Goal: Task Accomplishment & Management: Manage account settings

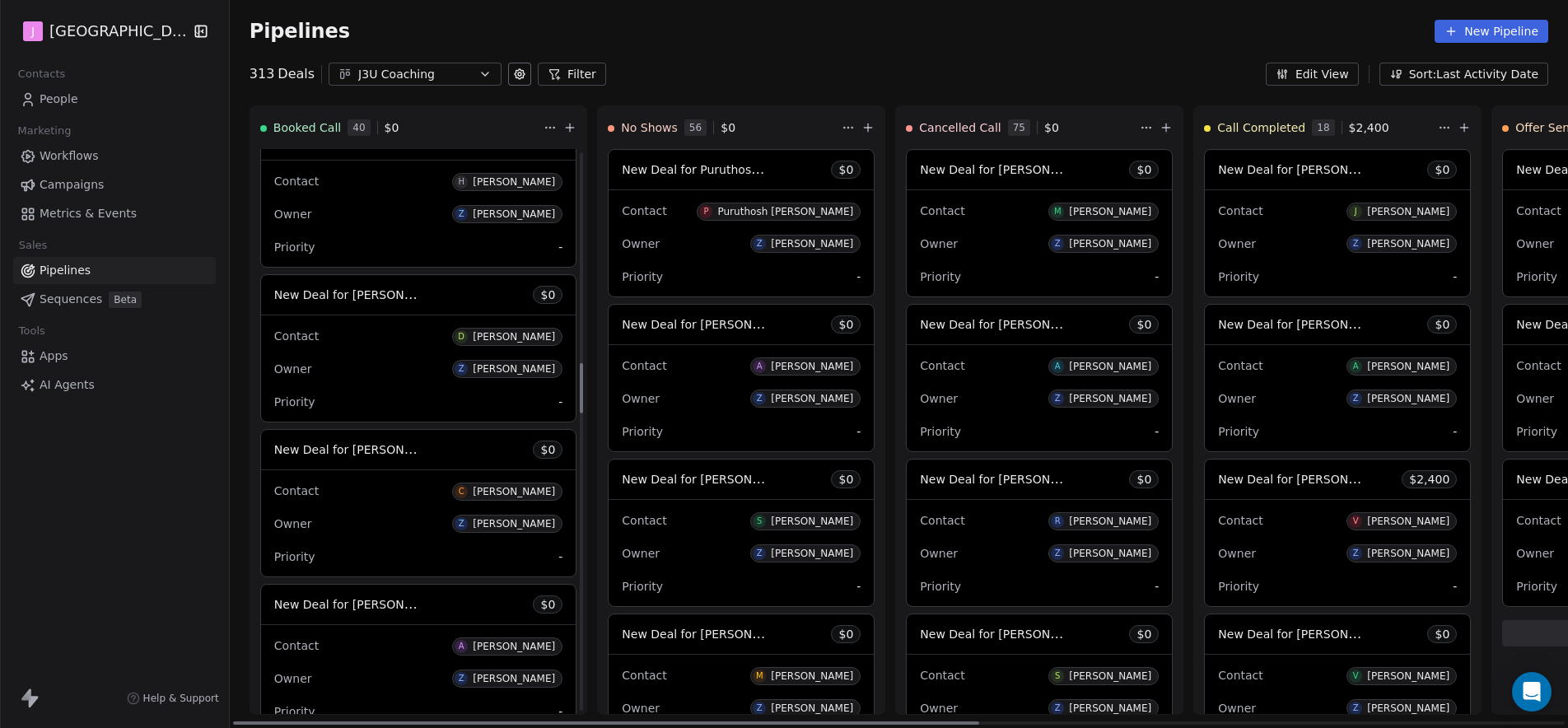
scroll to position [2354, 0]
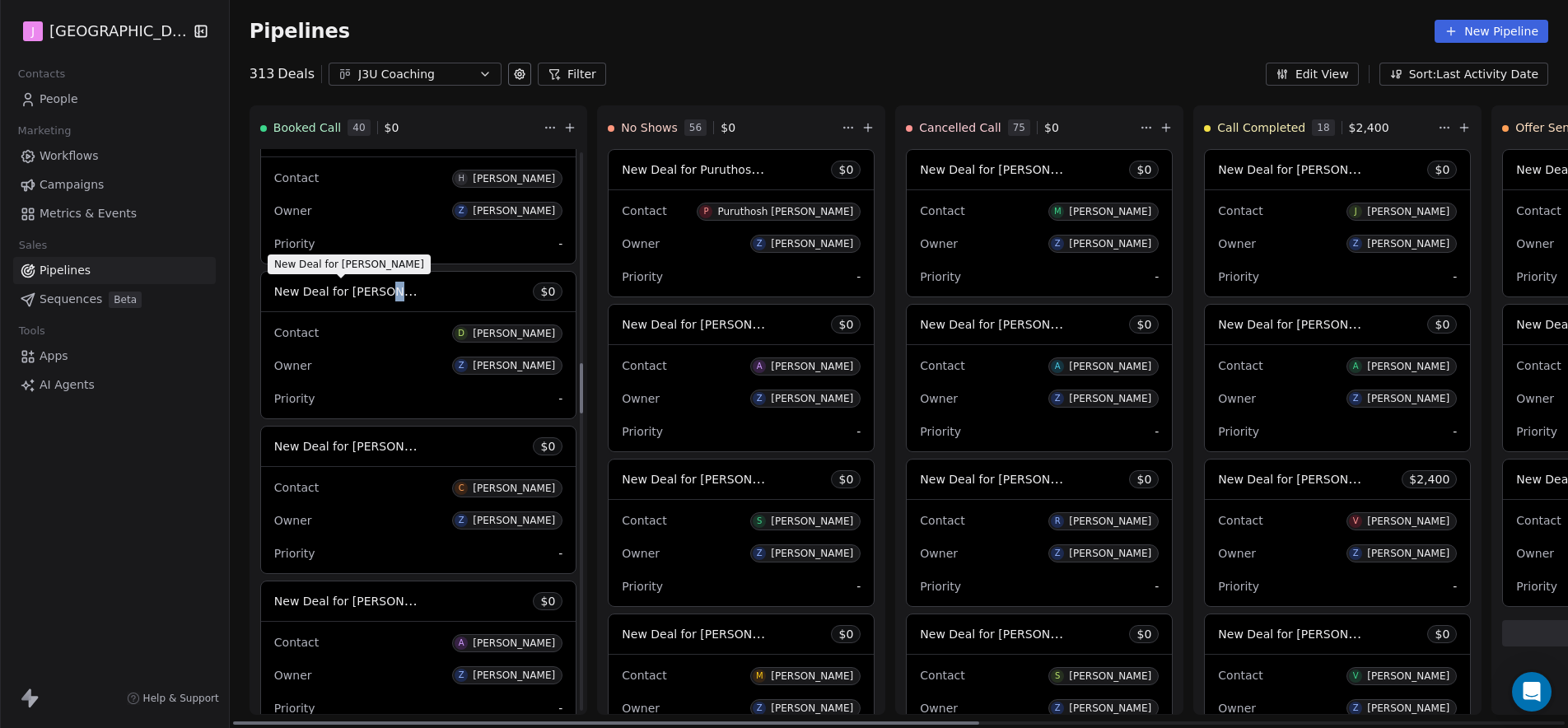
click at [381, 290] on span "New Deal for [PERSON_NAME]" at bounding box center [362, 290] width 174 height 16
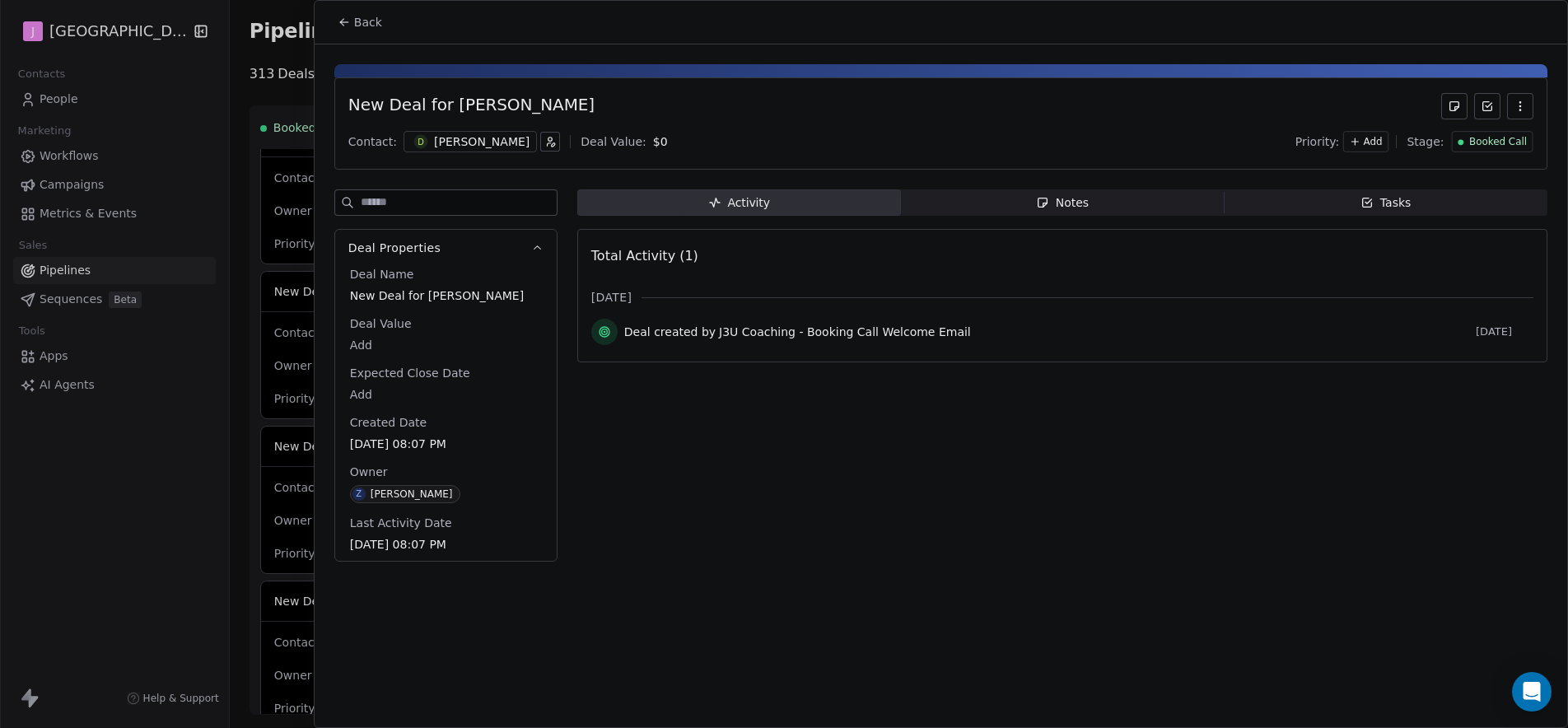
click at [1495, 150] on div "Booked Call" at bounding box center [1491, 141] width 81 height 22
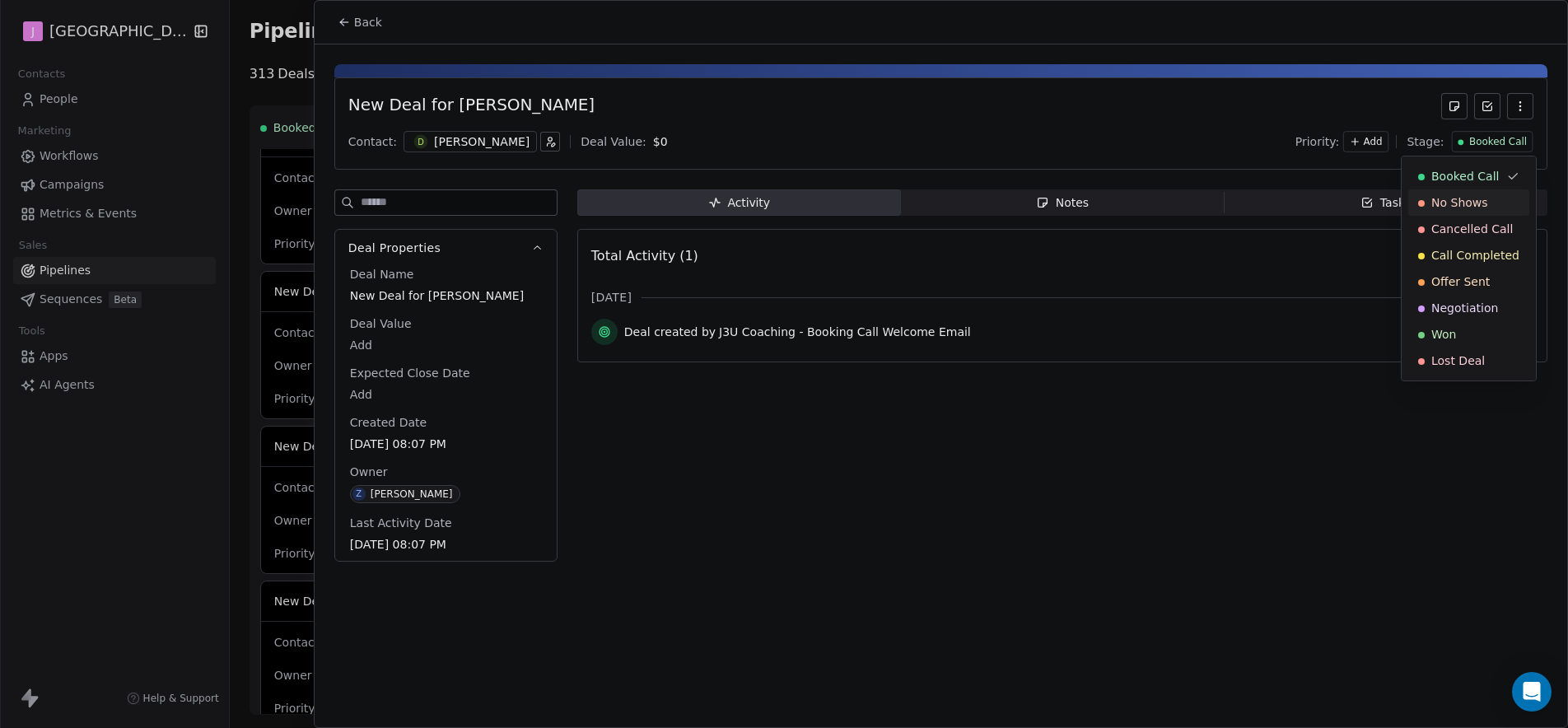
click at [1468, 205] on span "No Shows" at bounding box center [1460, 203] width 57 height 17
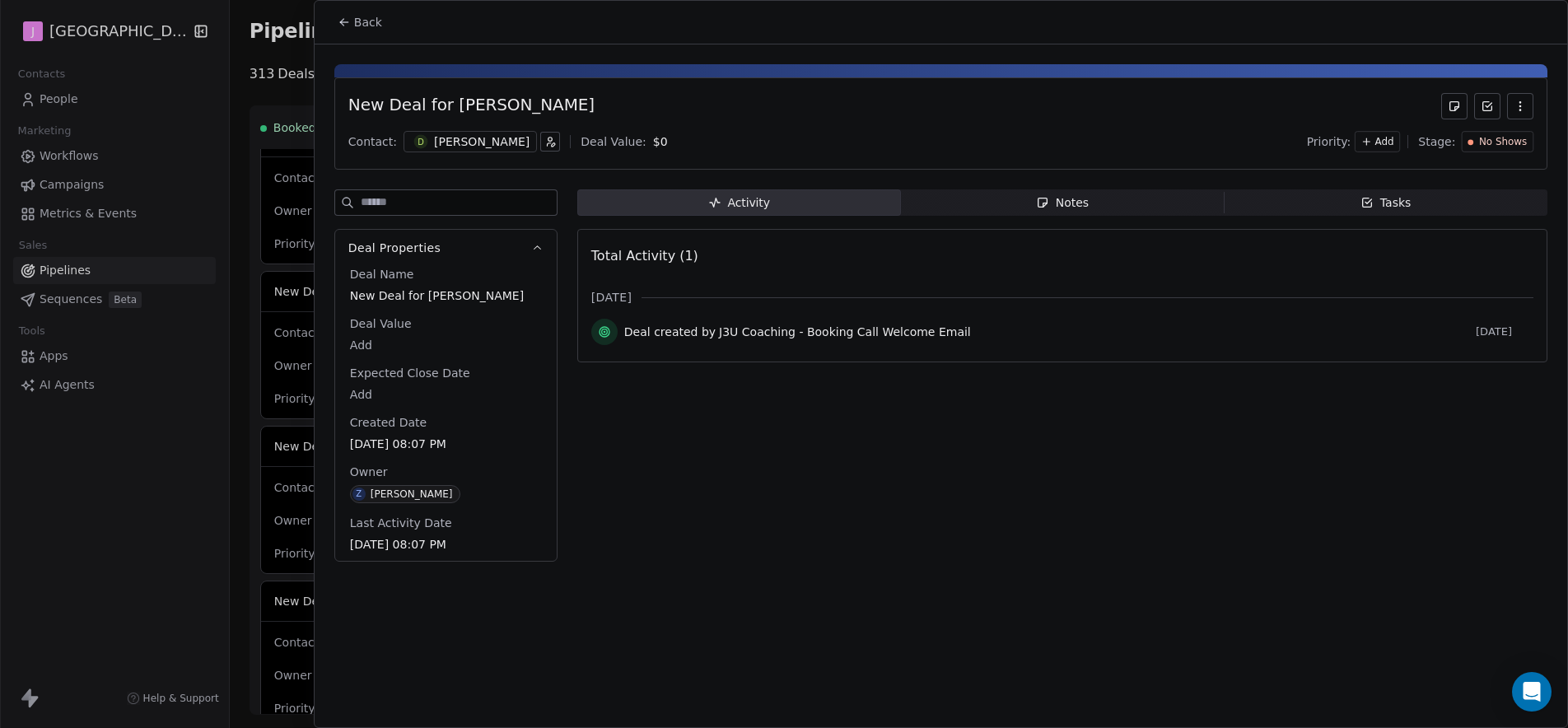
click at [382, 36] on div "Back" at bounding box center [941, 22] width 1252 height 43
drag, startPoint x: 375, startPoint y: 27, endPoint x: 375, endPoint y: 105, distance: 78.0
click at [375, 27] on span "Back" at bounding box center [368, 23] width 28 height 17
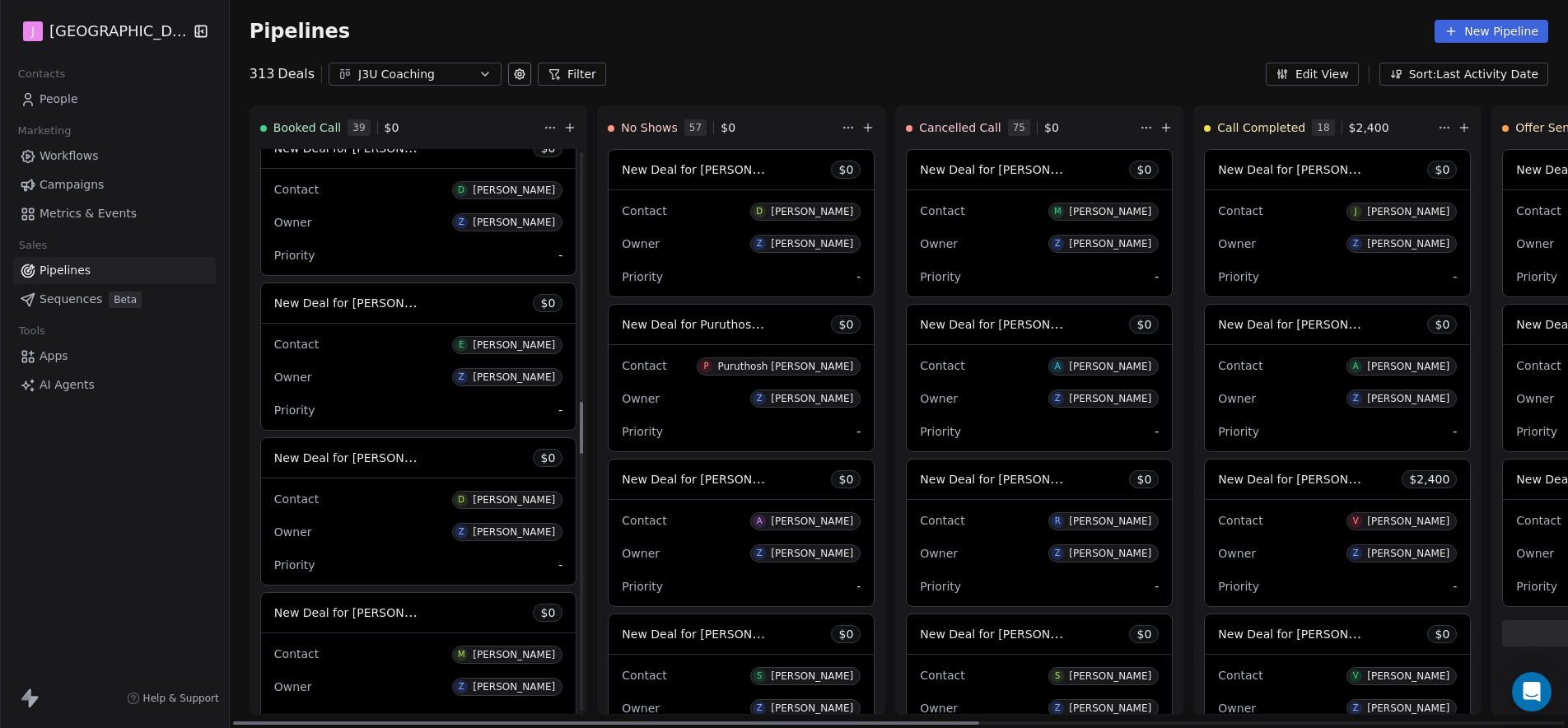
scroll to position [2850, 0]
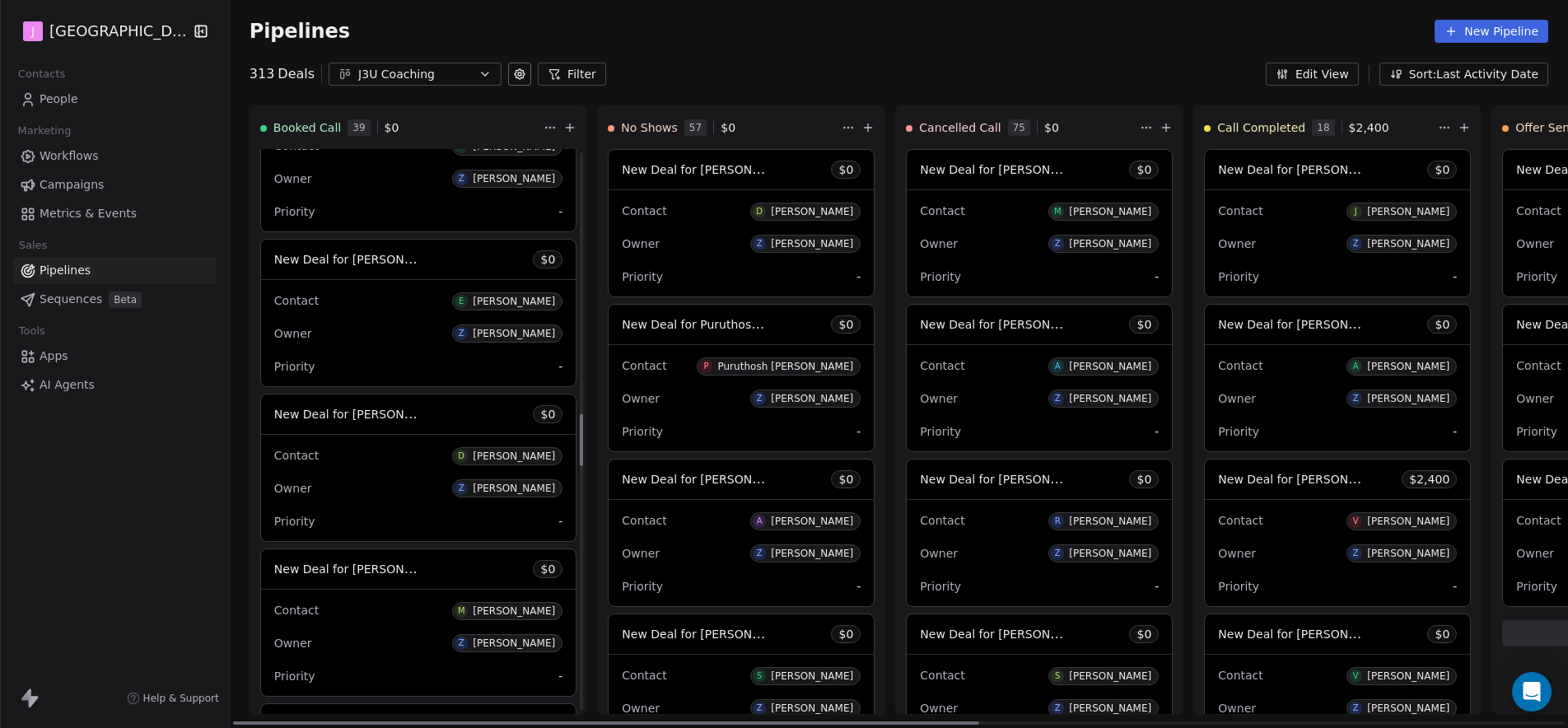
click at [376, 262] on span "New Deal for [PERSON_NAME]" at bounding box center [362, 259] width 174 height 16
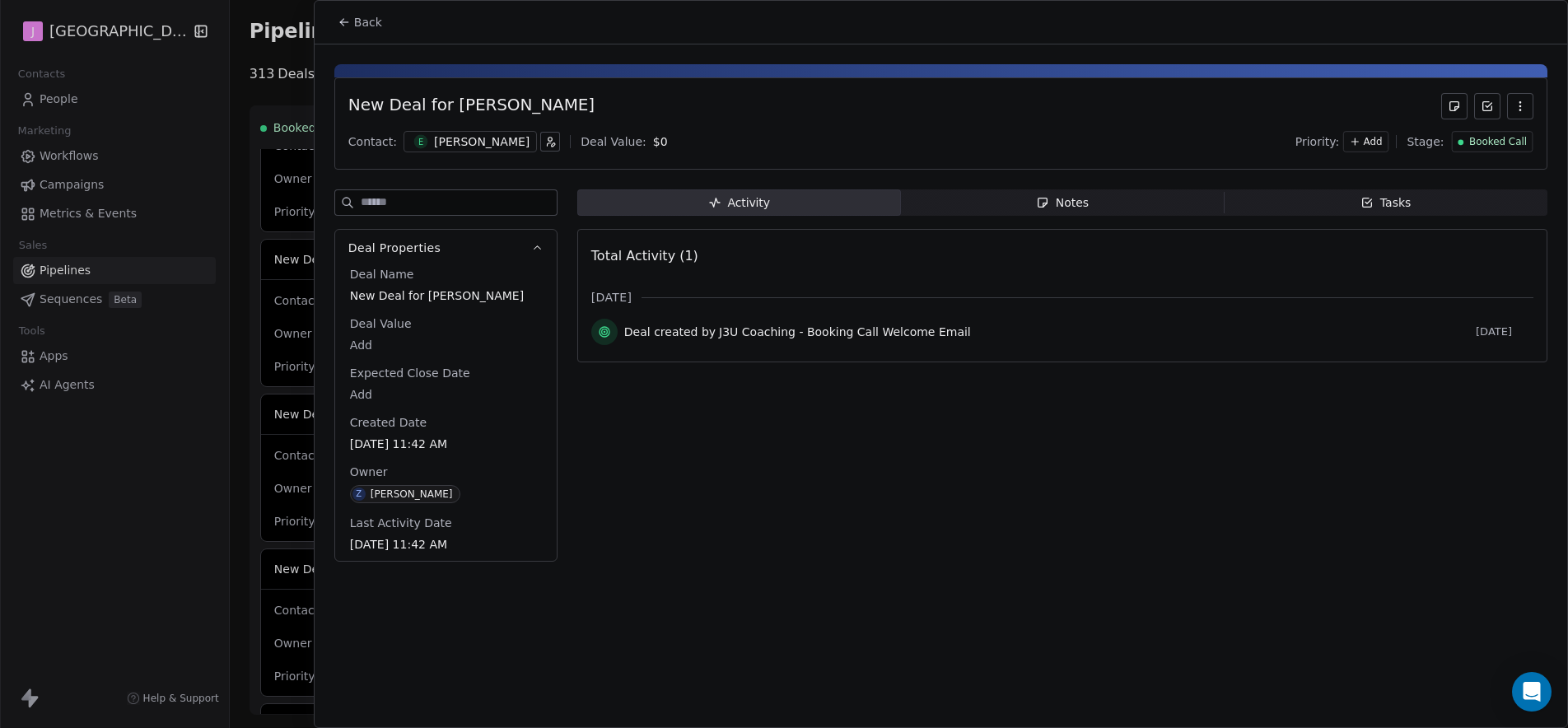
click at [1503, 143] on span "Booked Call" at bounding box center [1498, 141] width 58 height 14
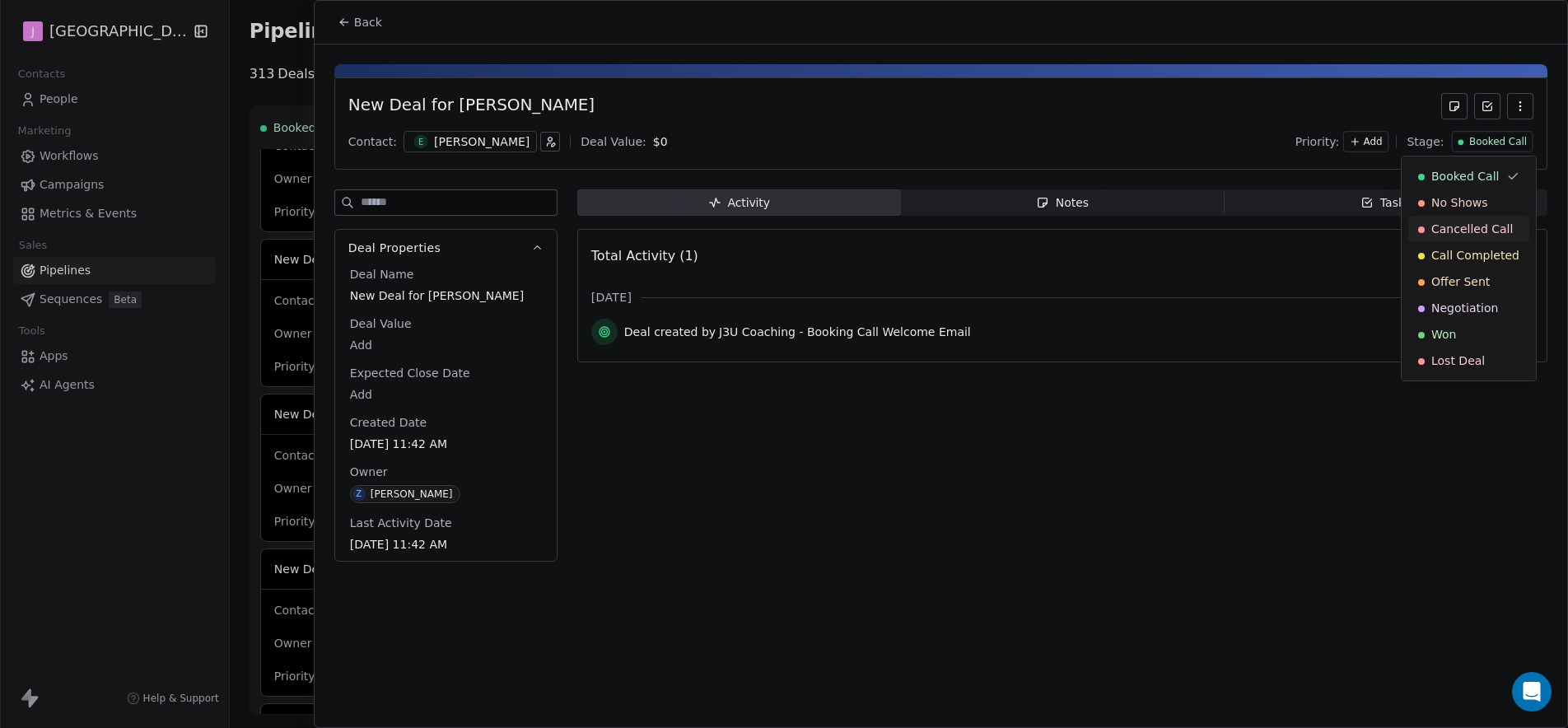
click at [1466, 218] on div "Cancelled Call" at bounding box center [1468, 228] width 121 height 26
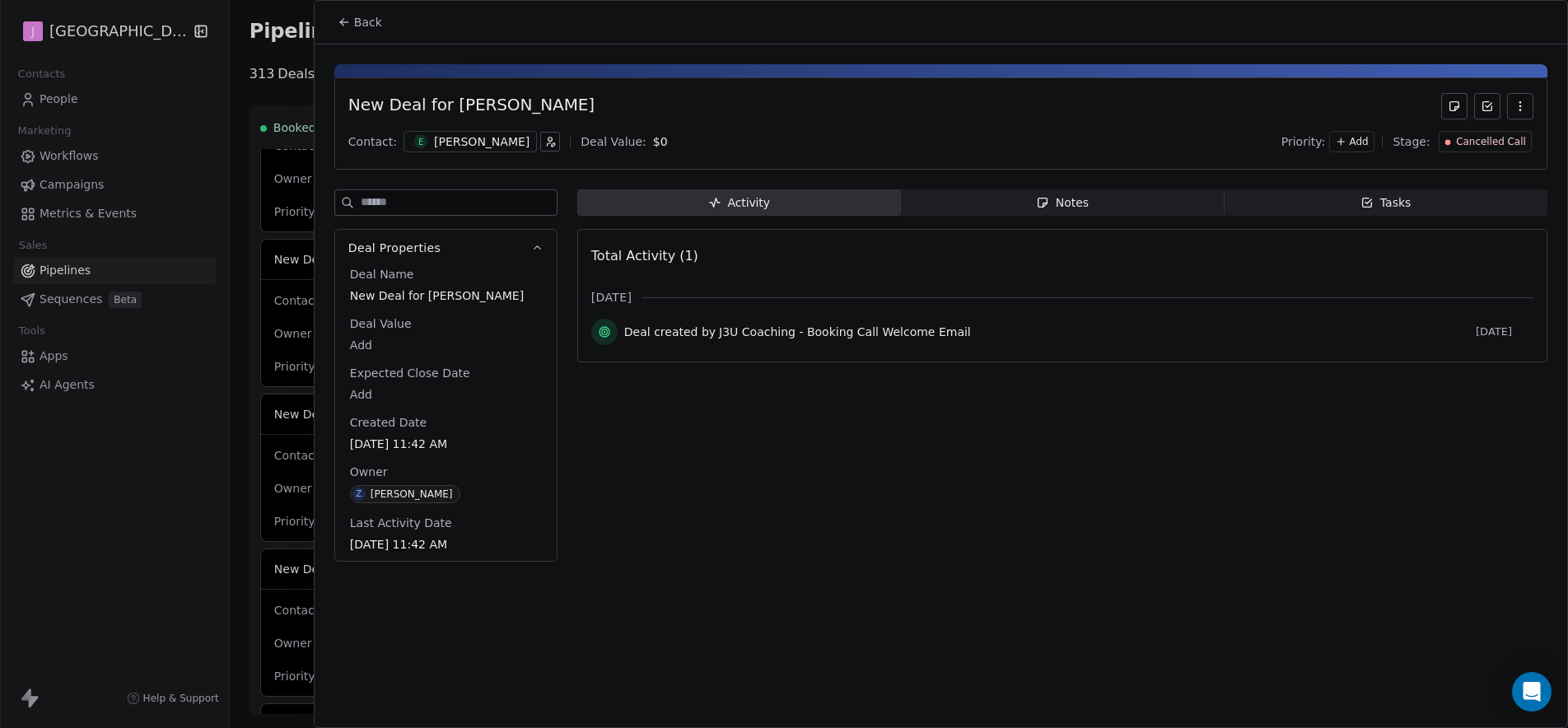
click at [1472, 146] on span "Cancelled Call" at bounding box center [1490, 141] width 69 height 14
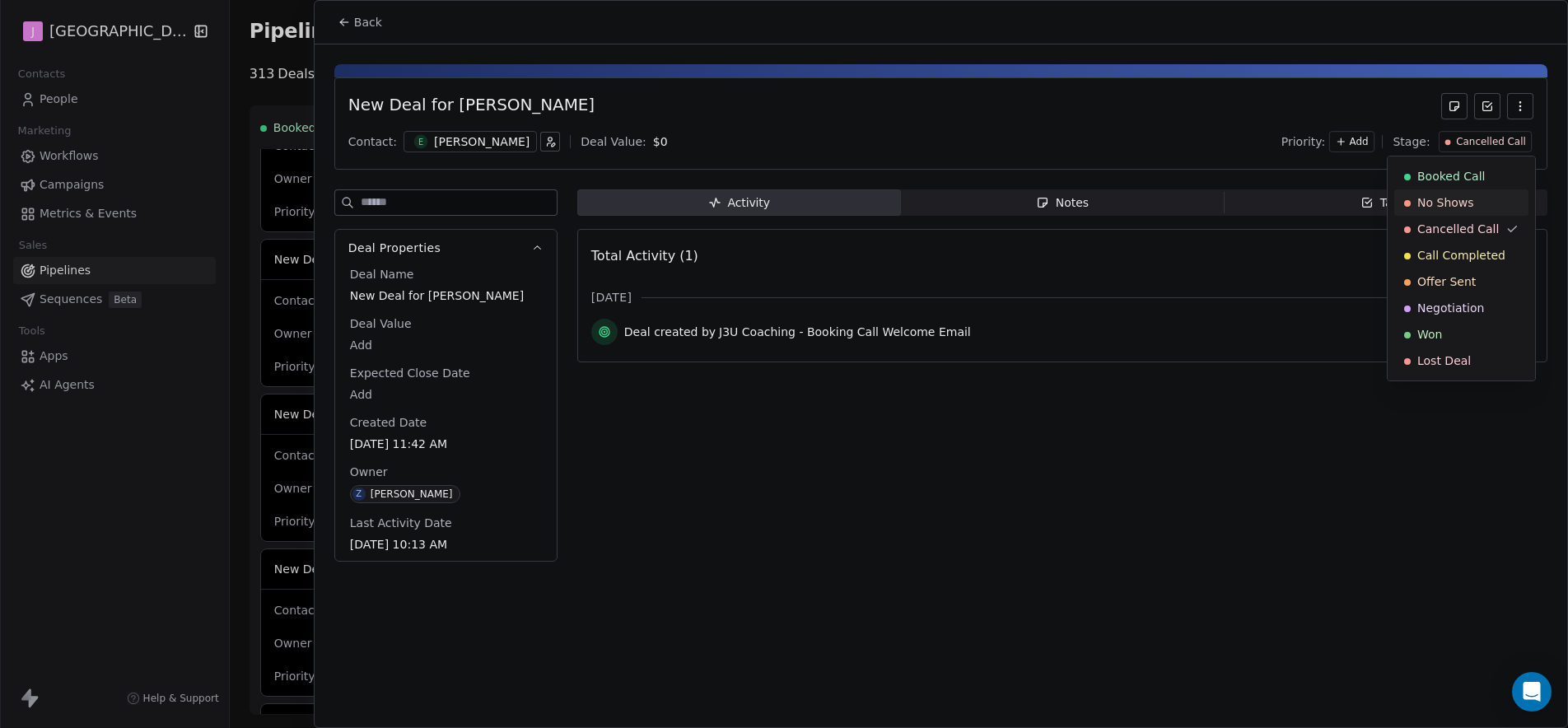
click at [1462, 197] on span "No Shows" at bounding box center [1446, 203] width 57 height 17
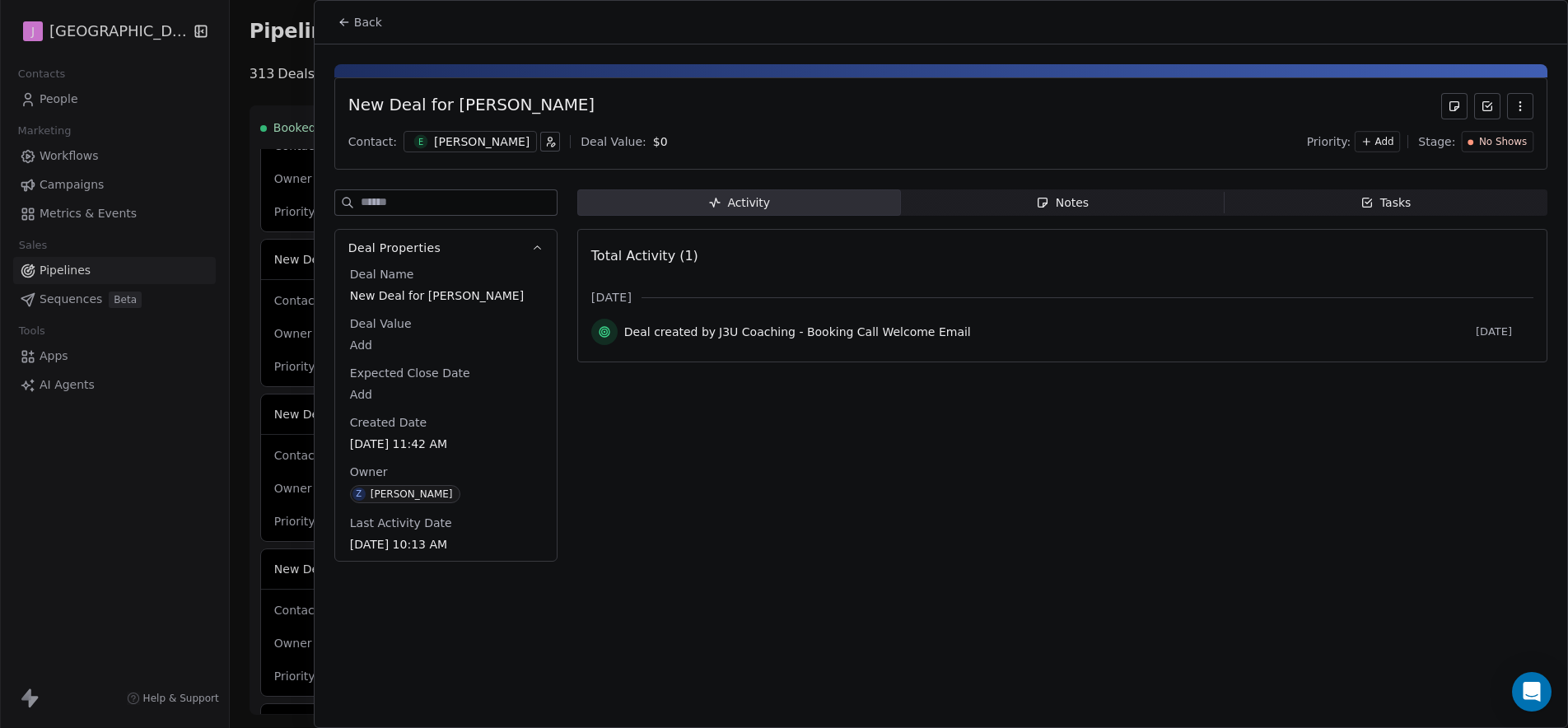
click at [373, 22] on span "Back" at bounding box center [368, 23] width 28 height 17
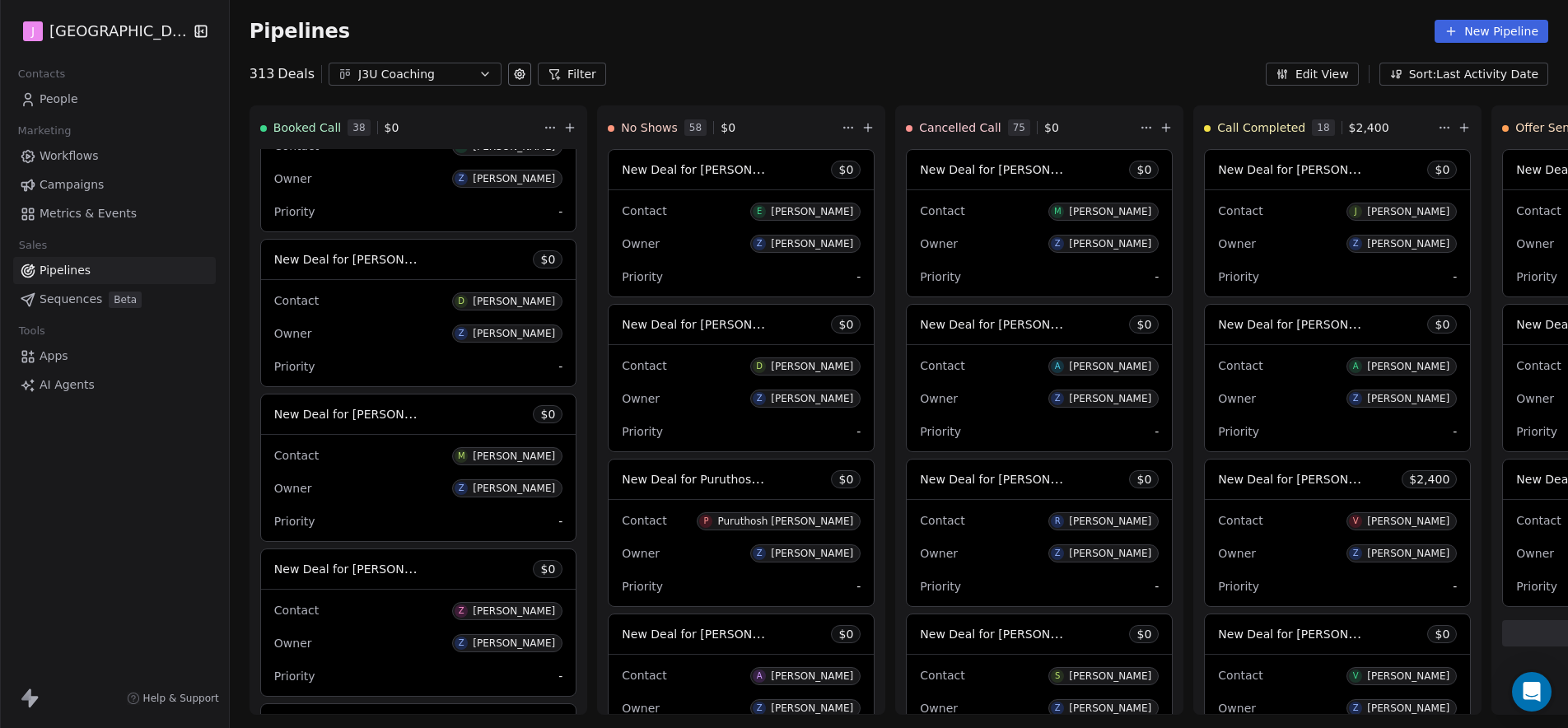
click at [57, 101] on span "People" at bounding box center [59, 99] width 39 height 18
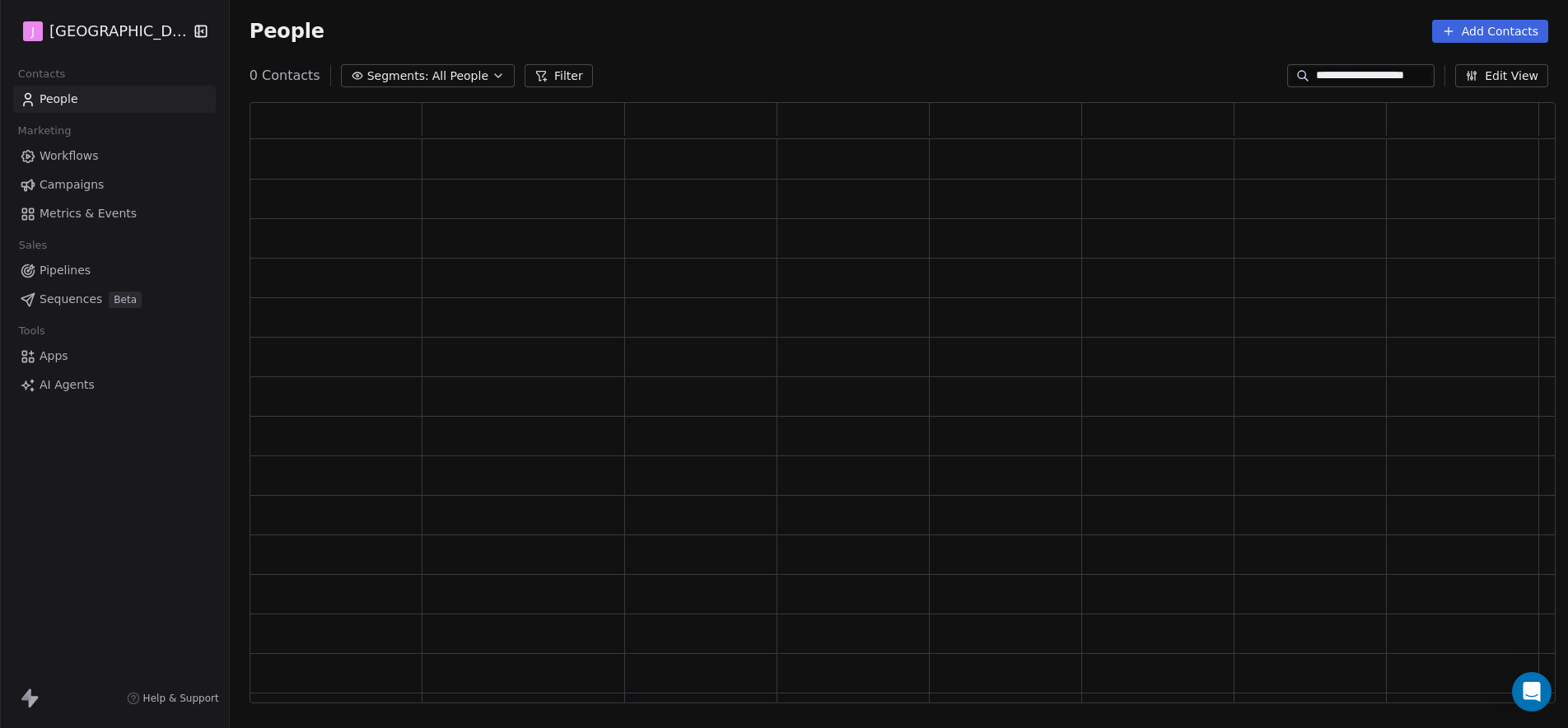
scroll to position [588, 1293]
click at [1344, 74] on input "**********" at bounding box center [1374, 76] width 116 height 17
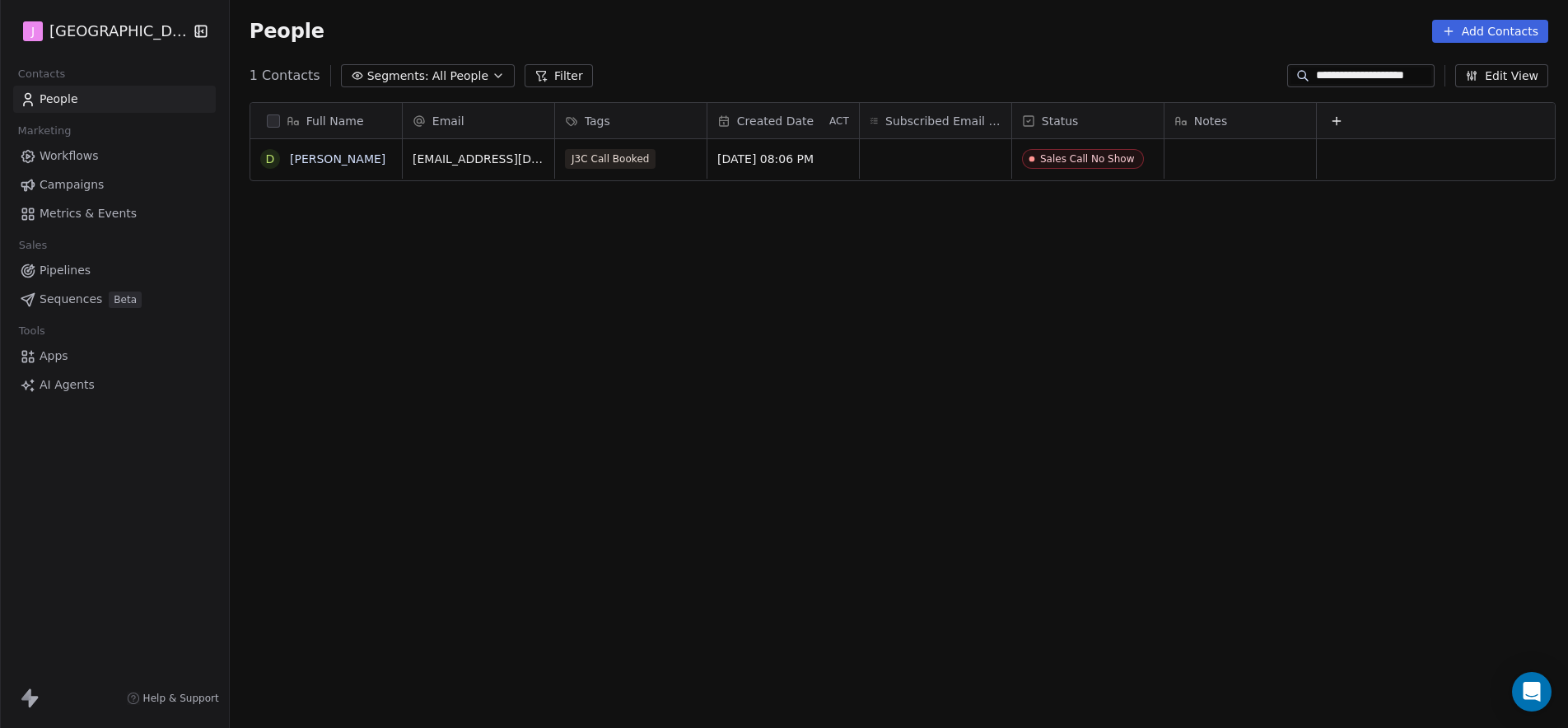
scroll to position [628, 1334]
paste input "***"
type input "**********"
click at [1038, 163] on div "grid" at bounding box center [1087, 158] width 152 height 39
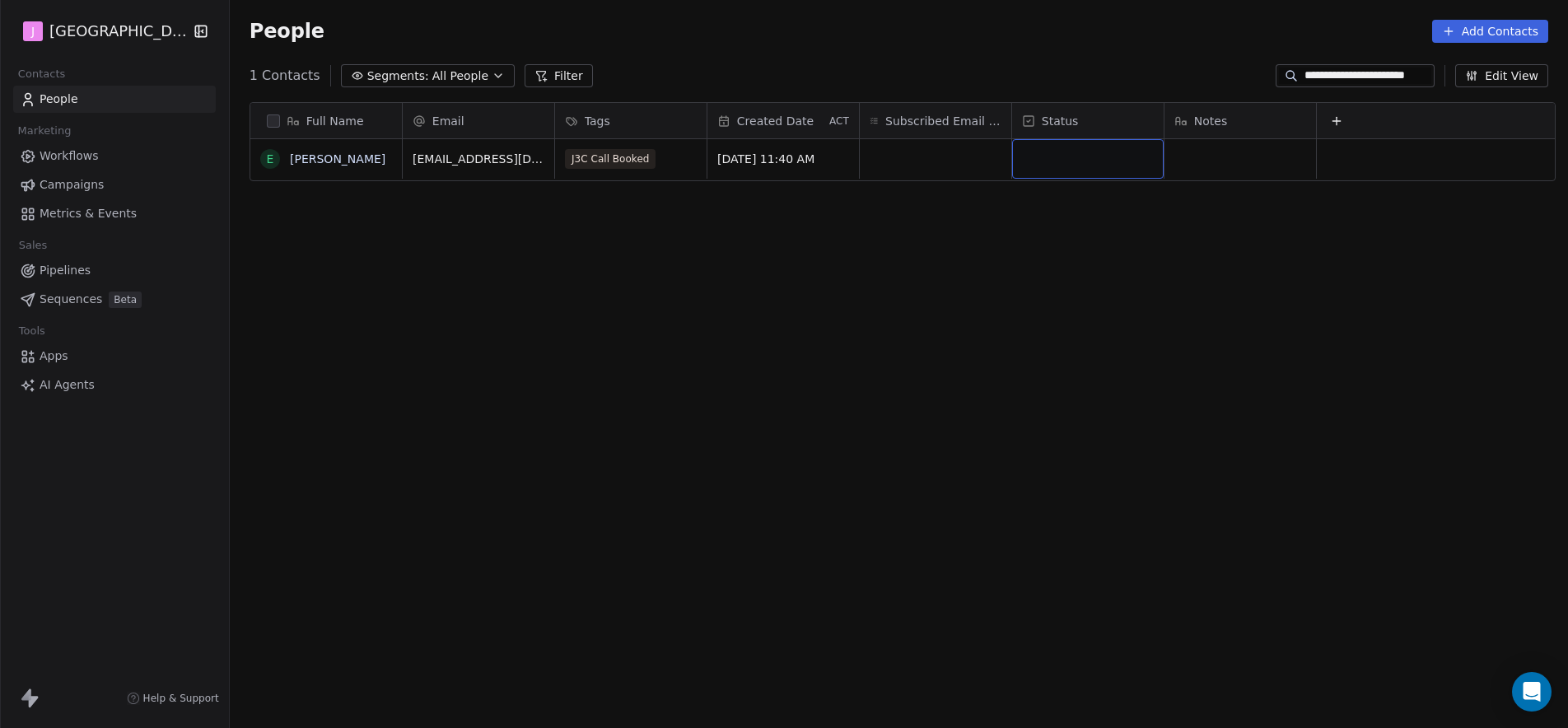
click at [1038, 163] on div "grid" at bounding box center [1087, 158] width 152 height 39
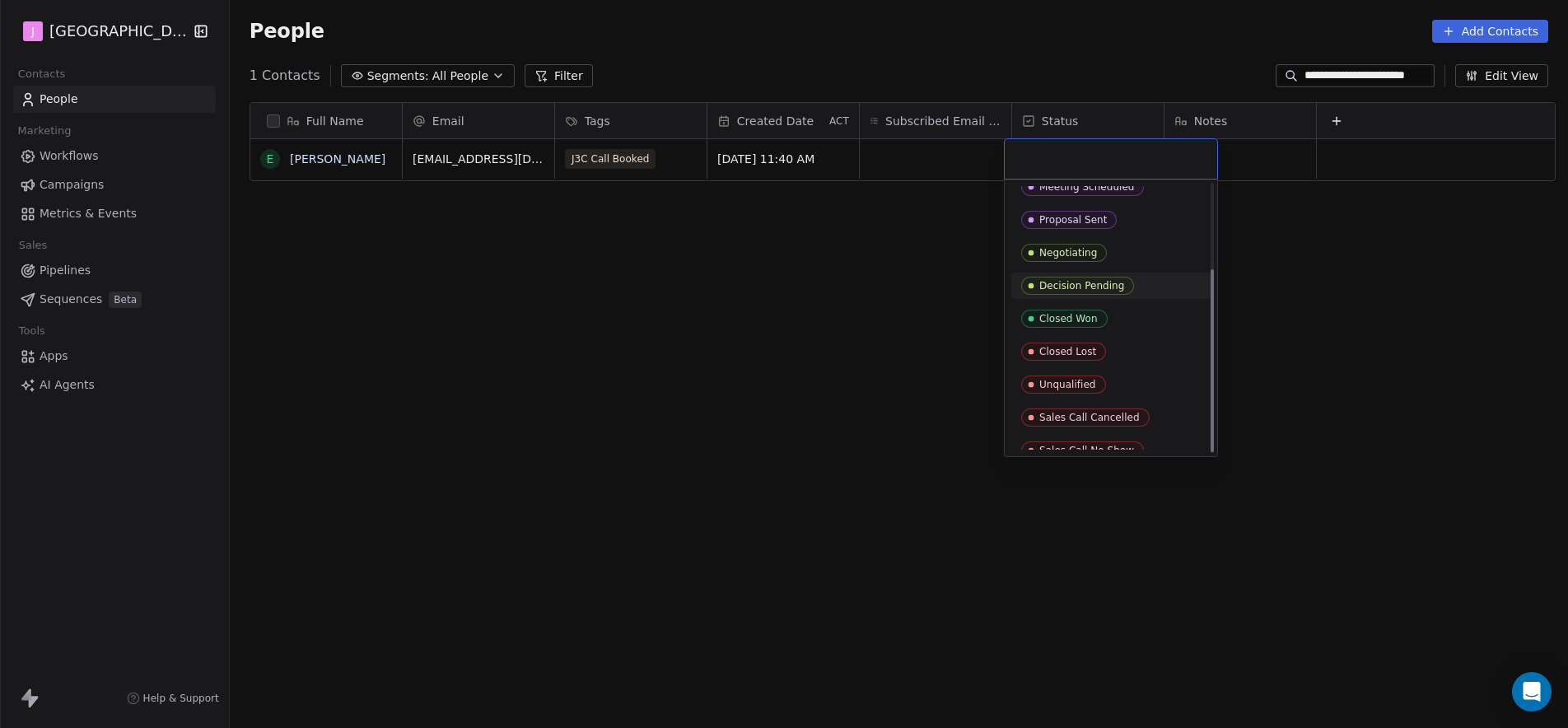
scroll to position [126, 0]
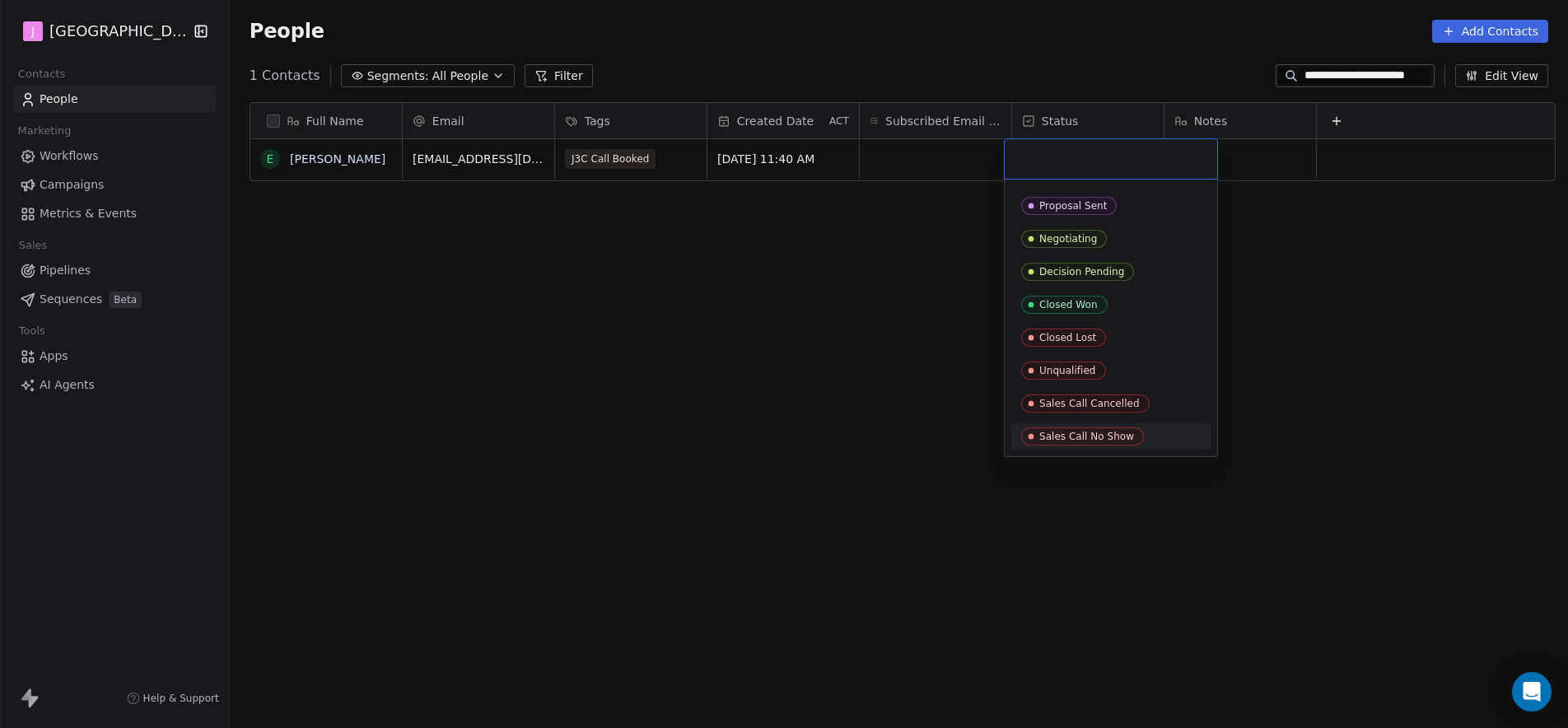
click at [1091, 438] on div "Sales Call No Show" at bounding box center [1086, 436] width 95 height 12
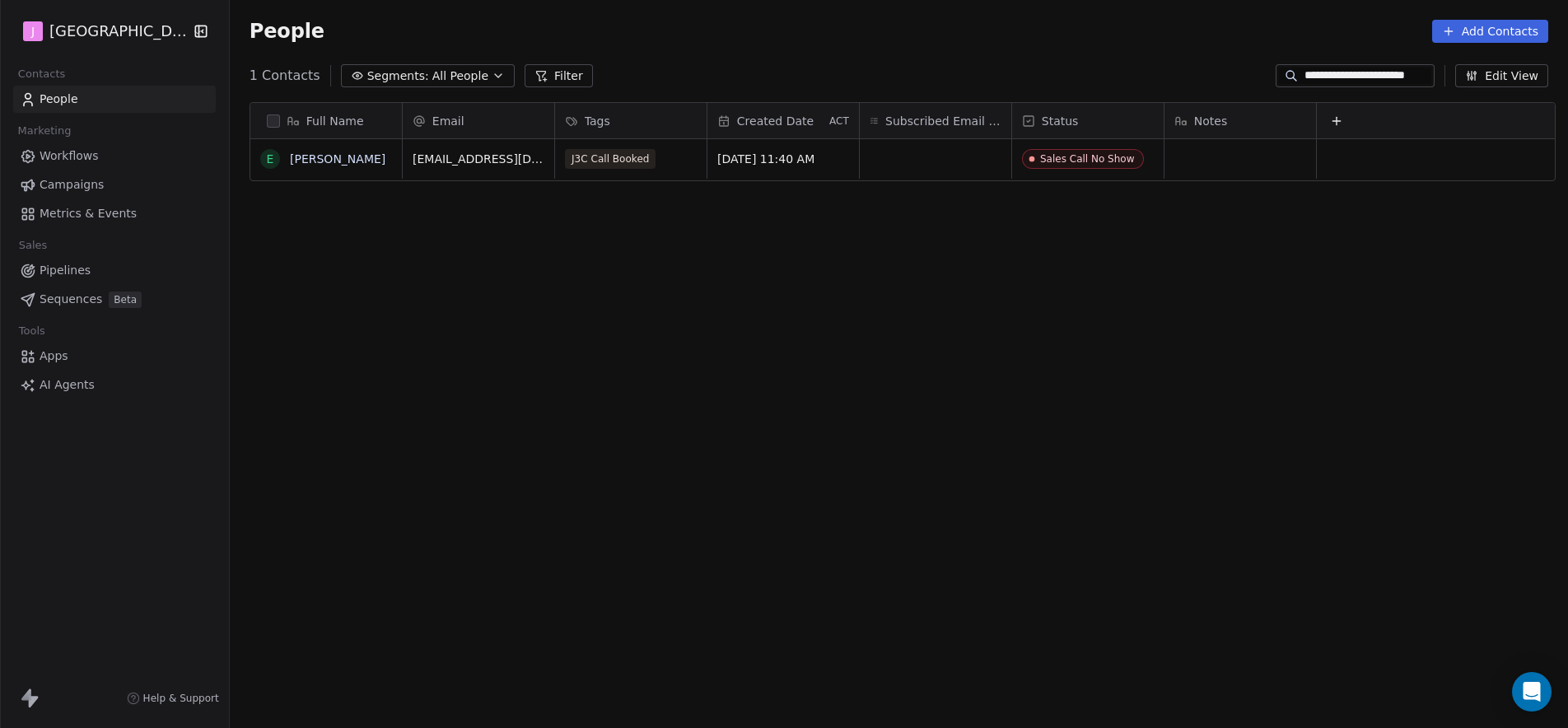
click at [70, 105] on span "People" at bounding box center [59, 99] width 39 height 18
